Goal: Task Accomplishment & Management: Complete application form

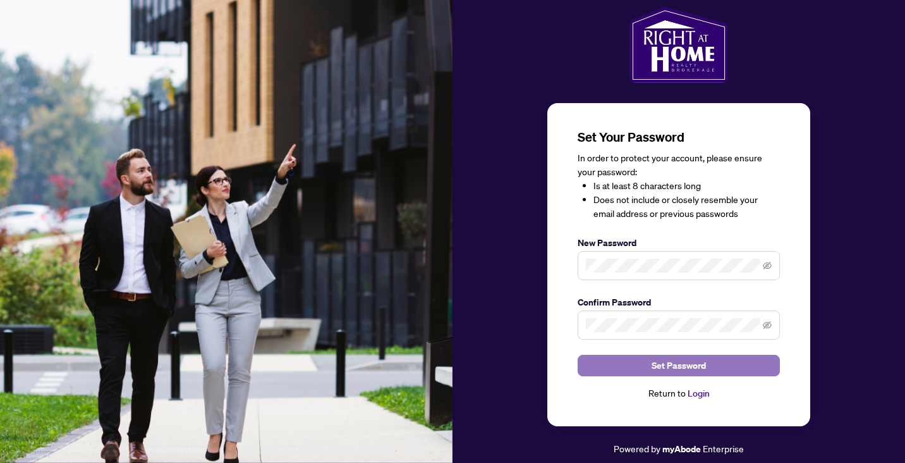
click at [699, 368] on span "Set Password" at bounding box center [679, 365] width 54 height 20
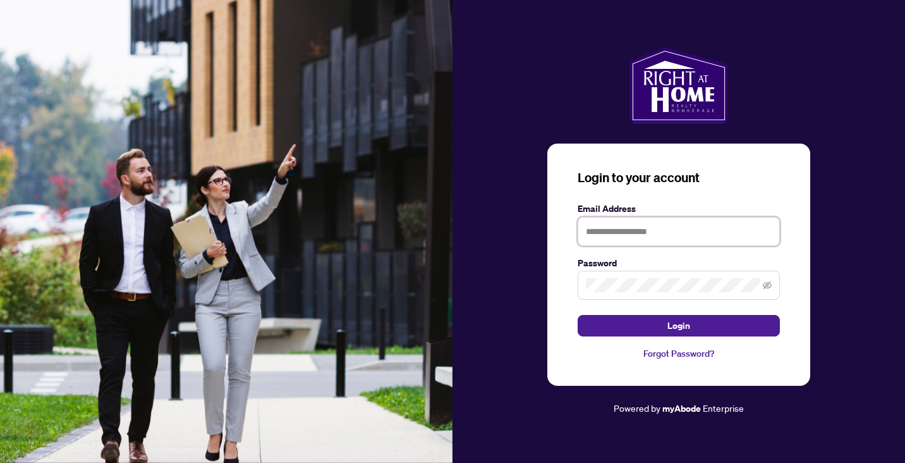
click at [588, 234] on input "text" at bounding box center [679, 231] width 202 height 29
type input "**********"
click at [583, 289] on span at bounding box center [679, 284] width 202 height 29
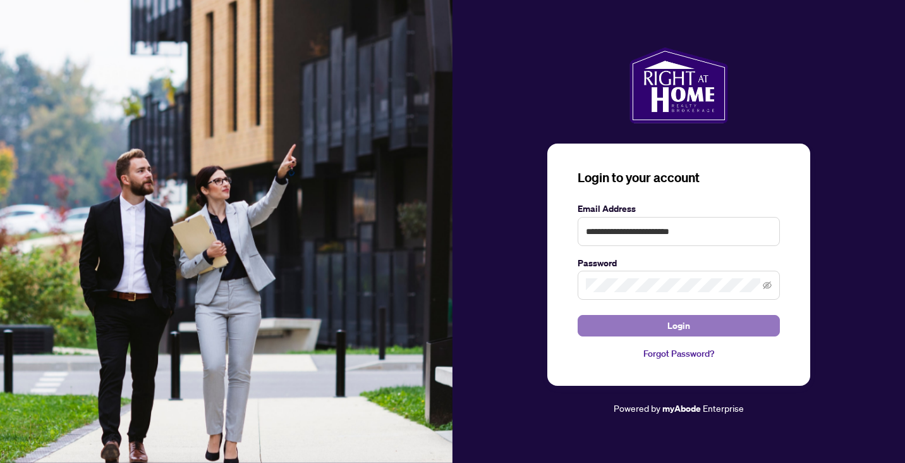
click at [698, 332] on button "Login" at bounding box center [679, 325] width 202 height 21
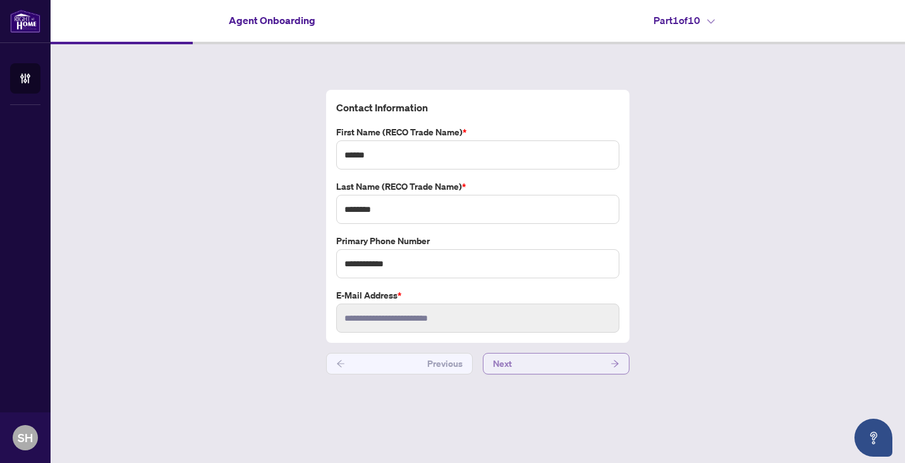
click at [543, 363] on button "Next" at bounding box center [556, 363] width 147 height 21
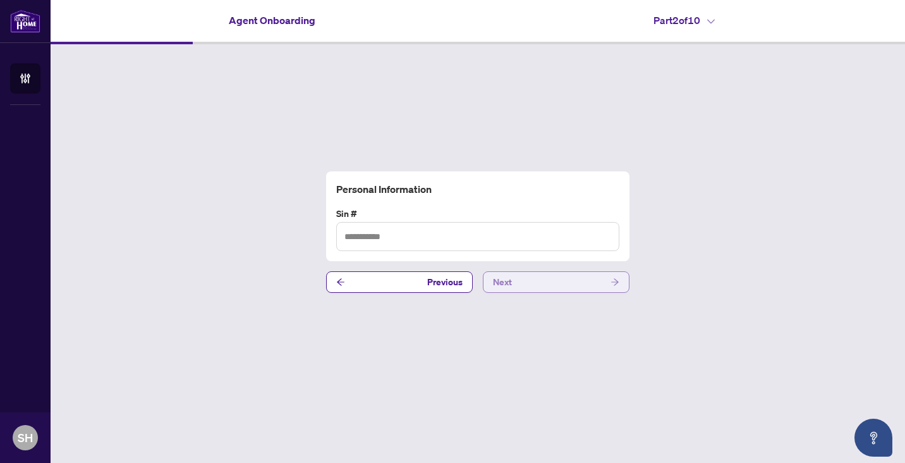
click at [577, 281] on button "Next" at bounding box center [556, 281] width 147 height 21
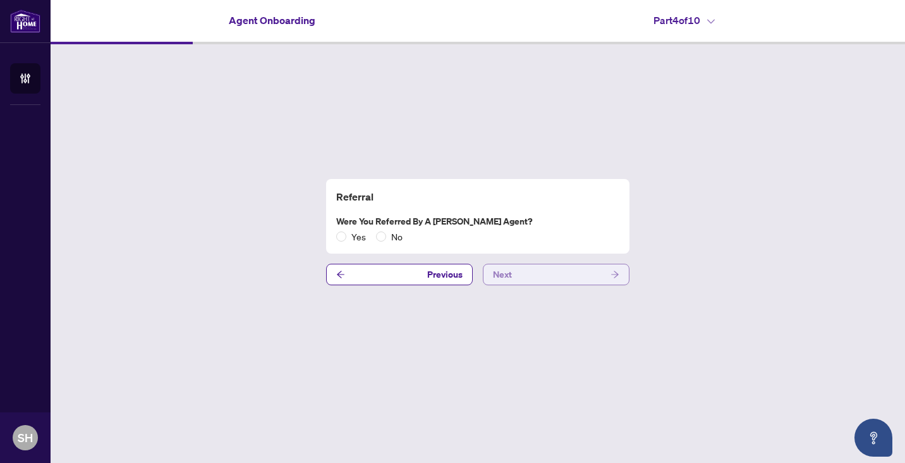
click at [574, 280] on button "Next" at bounding box center [556, 274] width 147 height 21
click at [546, 280] on button "Next" at bounding box center [556, 274] width 147 height 21
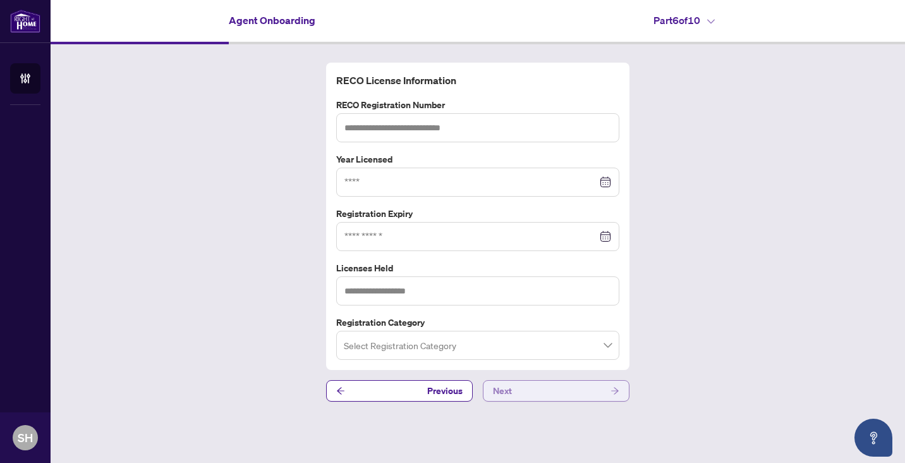
click at [518, 386] on button "Next" at bounding box center [556, 390] width 147 height 21
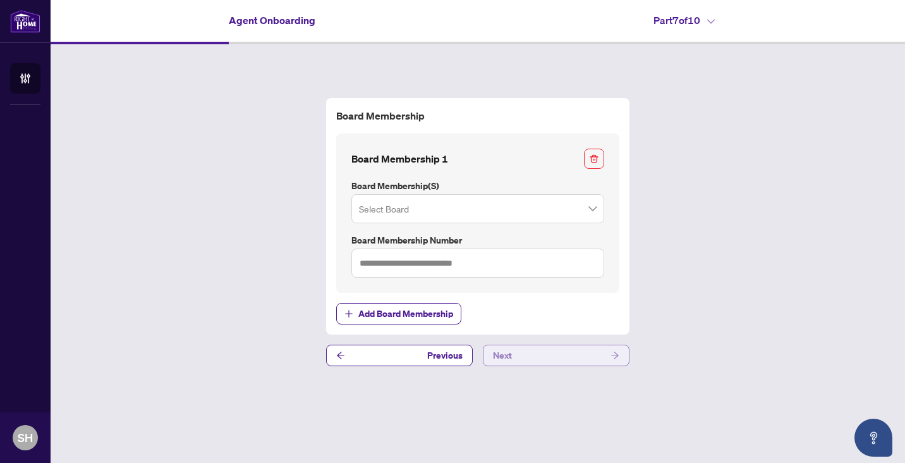
click at [521, 355] on button "Next" at bounding box center [556, 354] width 147 height 21
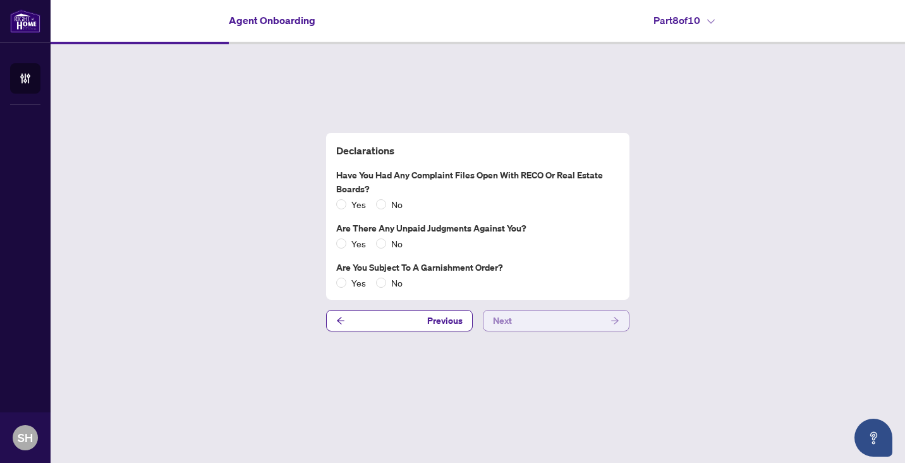
click at [513, 317] on button "Next" at bounding box center [556, 320] width 147 height 21
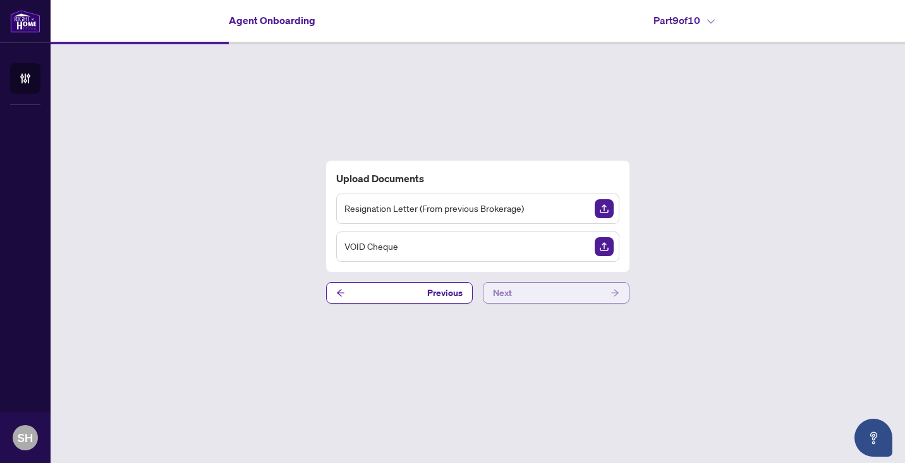
click at [514, 292] on button "Next" at bounding box center [556, 292] width 147 height 21
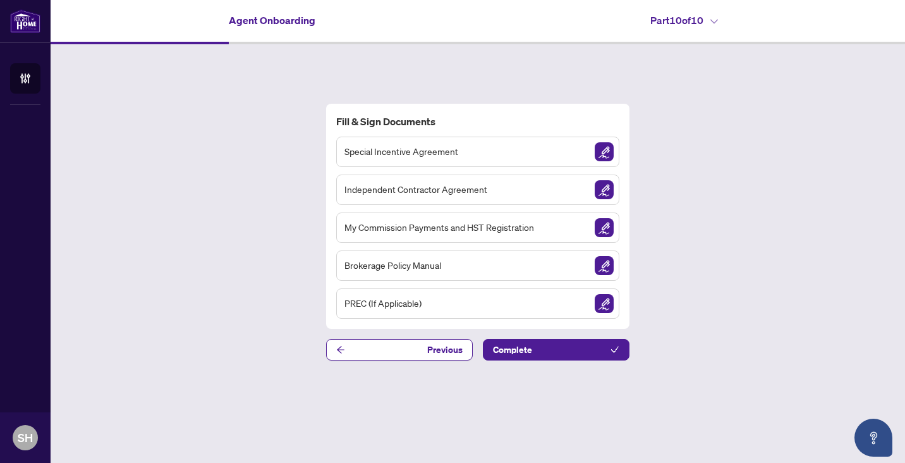
click at [404, 154] on span "Special Incentive Agreement" at bounding box center [401, 151] width 114 height 15
click at [602, 149] on img "Sign Document" at bounding box center [604, 151] width 19 height 19
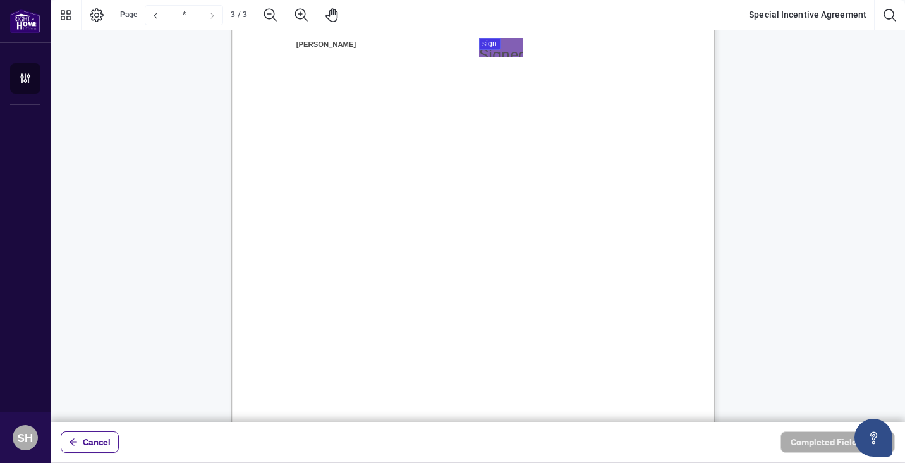
scroll to position [1542, 0]
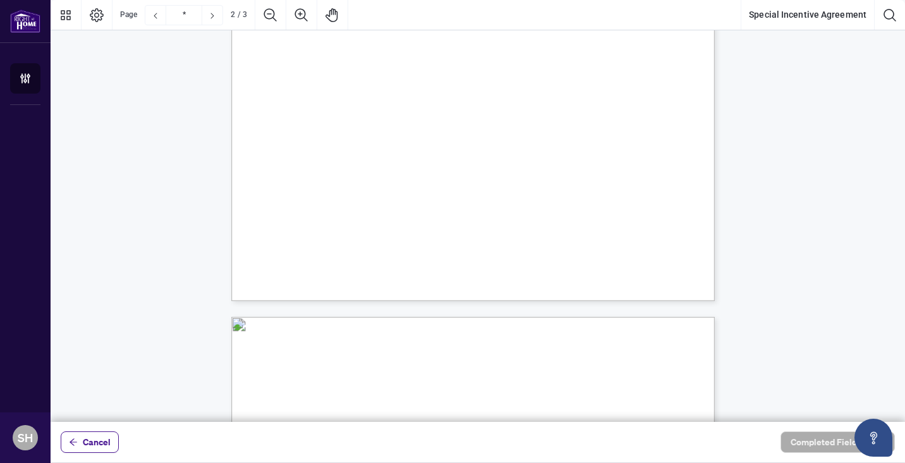
type input "*"
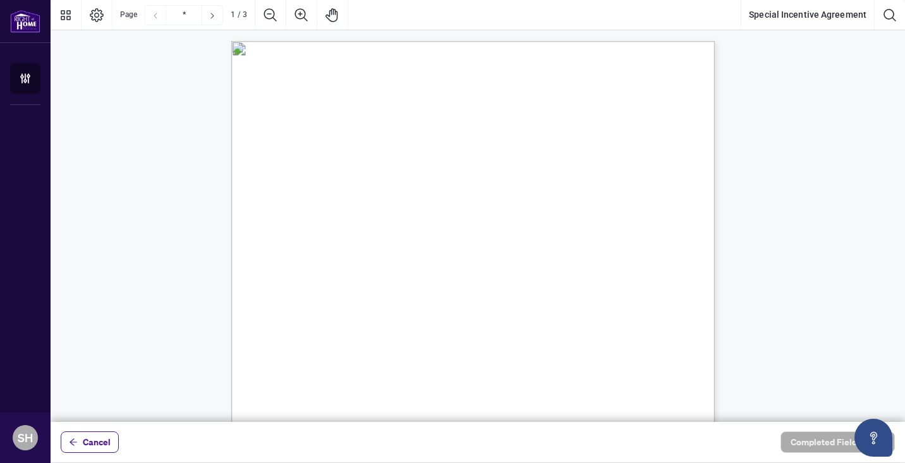
scroll to position [0, 0]
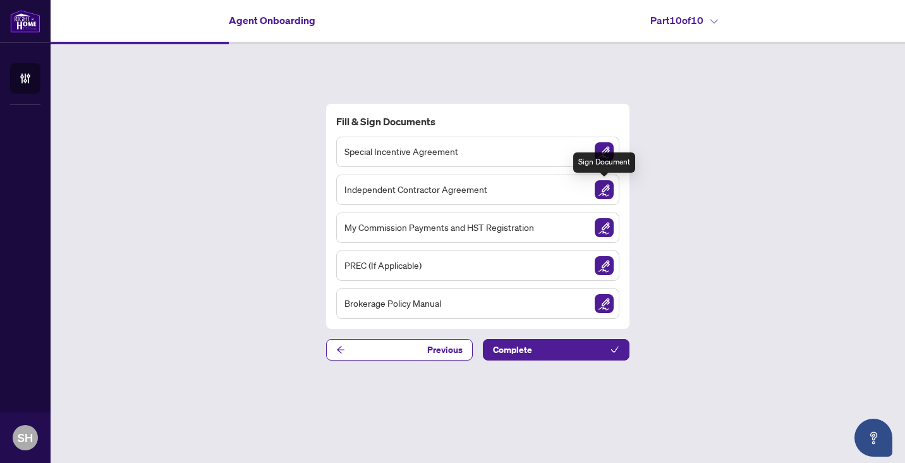
click at [606, 189] on img "Sign Document" at bounding box center [604, 189] width 19 height 19
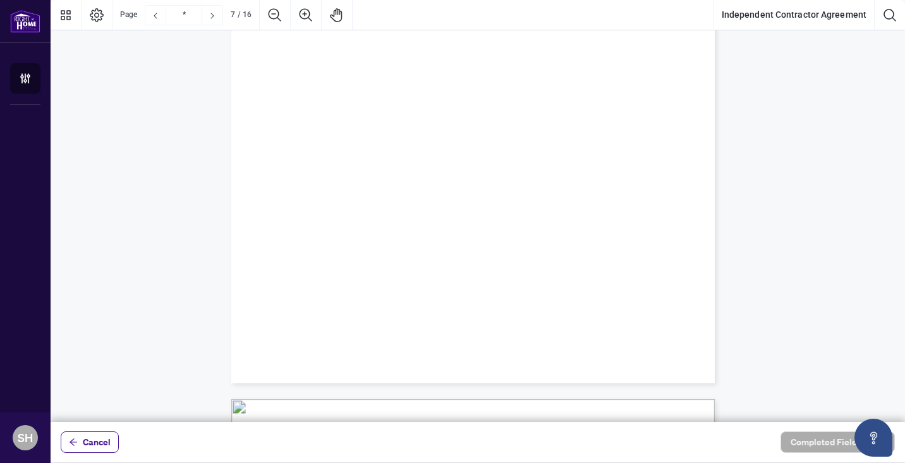
scroll to position [83, 0]
type input "*"
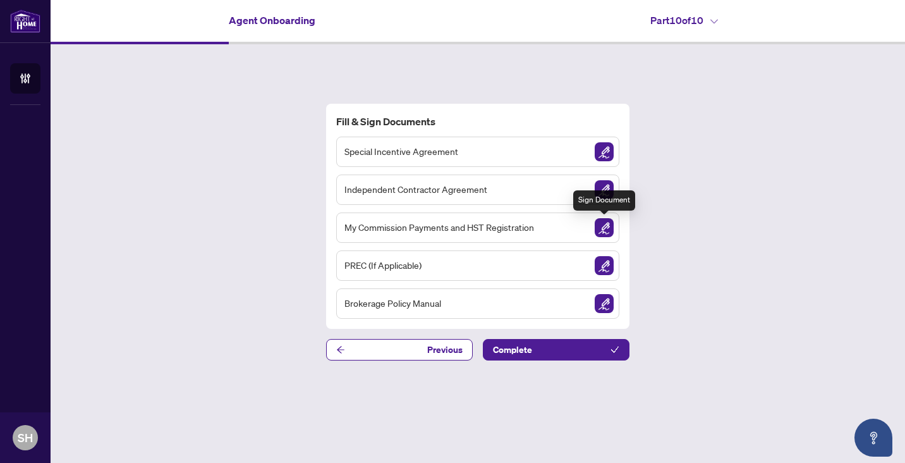
click at [605, 224] on img "Sign Document" at bounding box center [604, 227] width 19 height 19
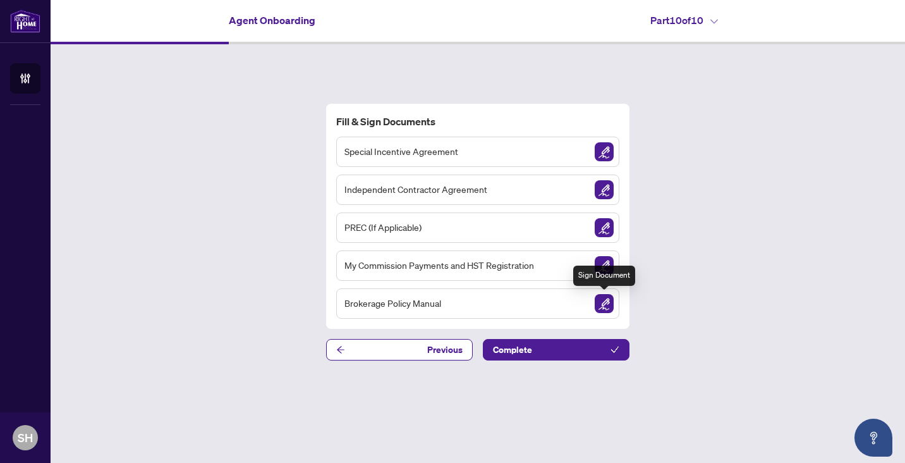
click at [602, 298] on img "Sign Document" at bounding box center [604, 303] width 19 height 19
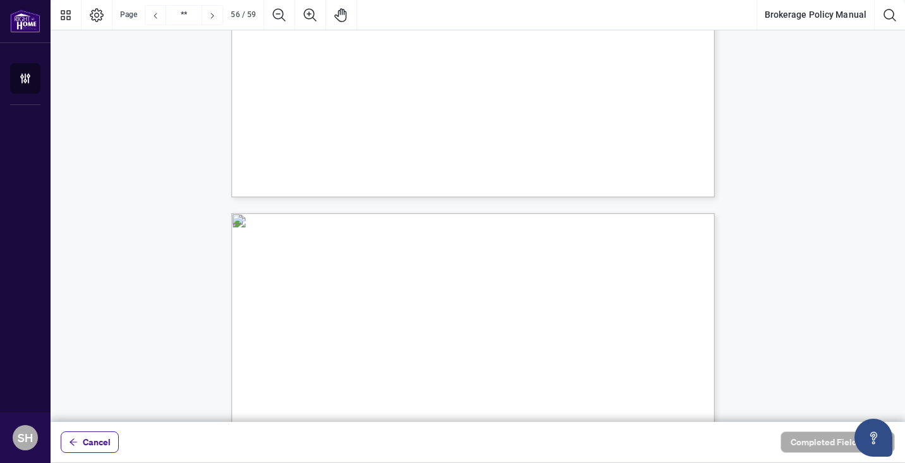
scroll to position [35060, 0]
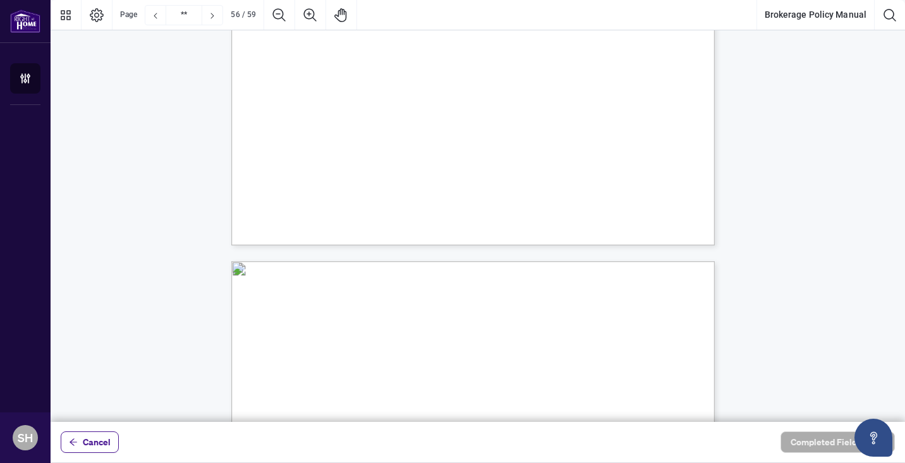
type input "**"
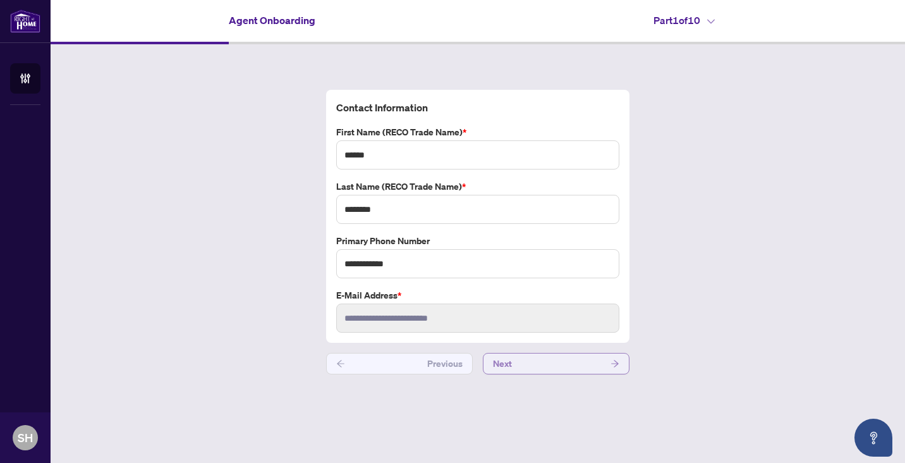
click at [588, 366] on button "Next" at bounding box center [556, 363] width 147 height 21
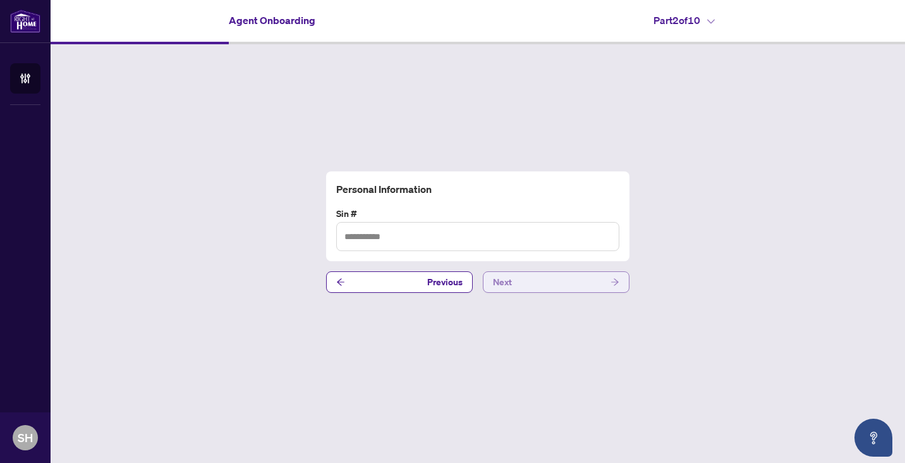
click at [507, 285] on span "Next" at bounding box center [502, 282] width 19 height 20
click at [507, 286] on span "Next" at bounding box center [502, 282] width 19 height 20
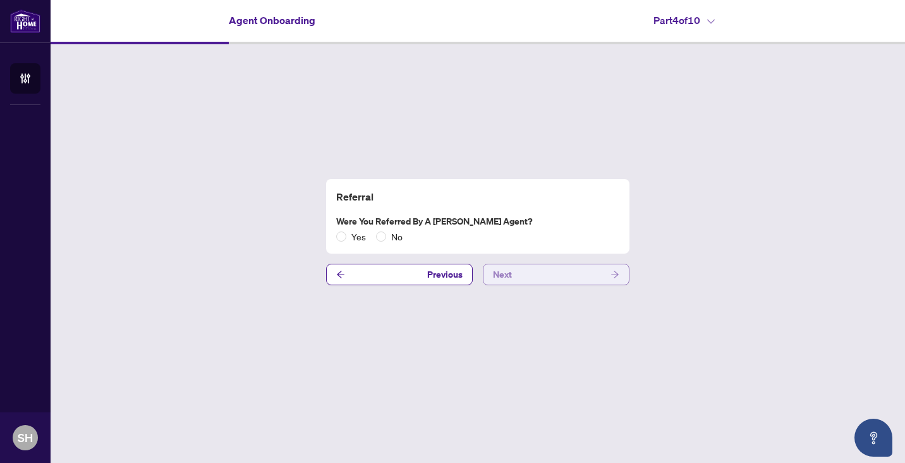
click at [503, 274] on span "Next" at bounding box center [502, 274] width 19 height 20
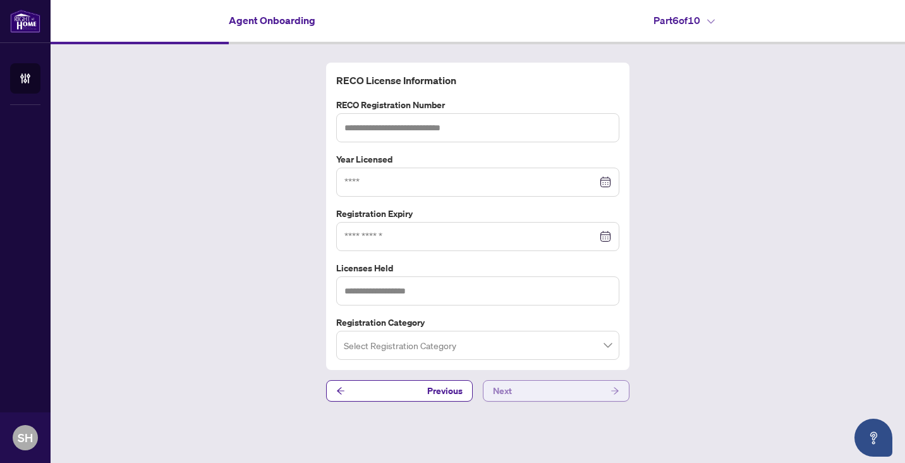
click at [510, 388] on span "Next" at bounding box center [502, 390] width 19 height 20
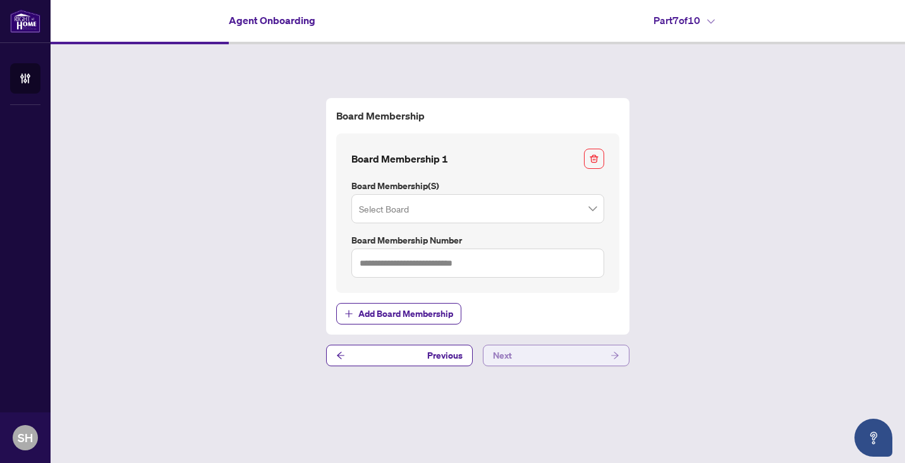
click at [513, 356] on button "Next" at bounding box center [556, 354] width 147 height 21
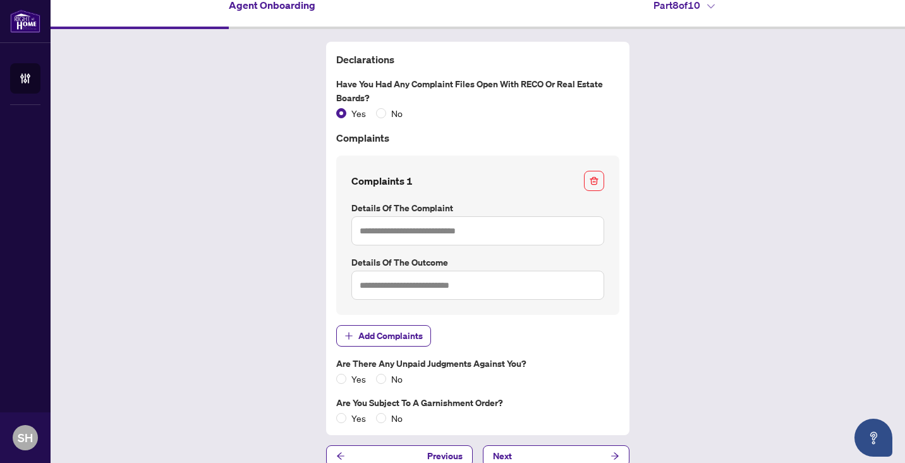
scroll to position [30, 0]
